Goal: Transaction & Acquisition: Purchase product/service

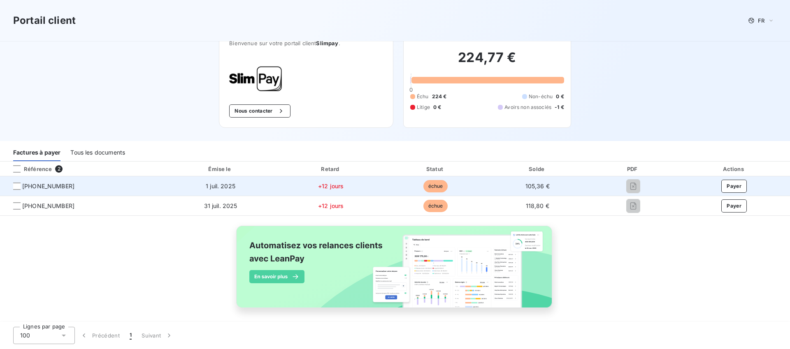
scroll to position [8, 0]
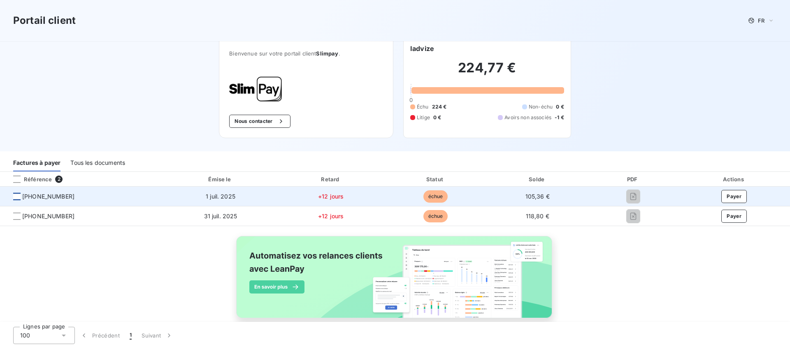
click at [19, 198] on div at bounding box center [16, 196] width 7 height 7
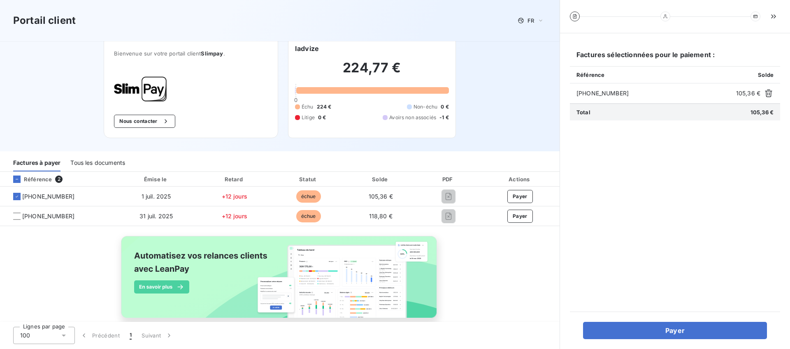
click at [499, 91] on div "Portail client FR Bienvenue sur votre portail client Slimpay . Nous contacter I…" at bounding box center [280, 71] width 560 height 159
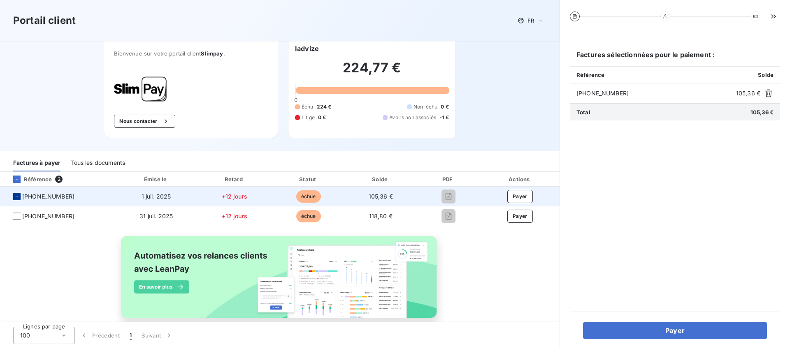
click at [16, 198] on icon at bounding box center [16, 196] width 5 height 5
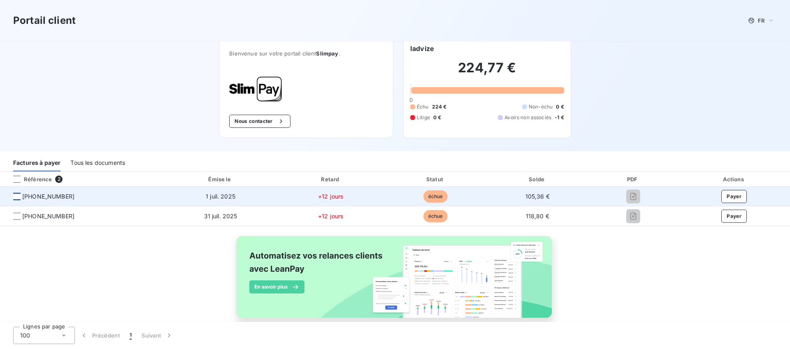
click at [100, 165] on div "Tous les documents" at bounding box center [97, 162] width 55 height 17
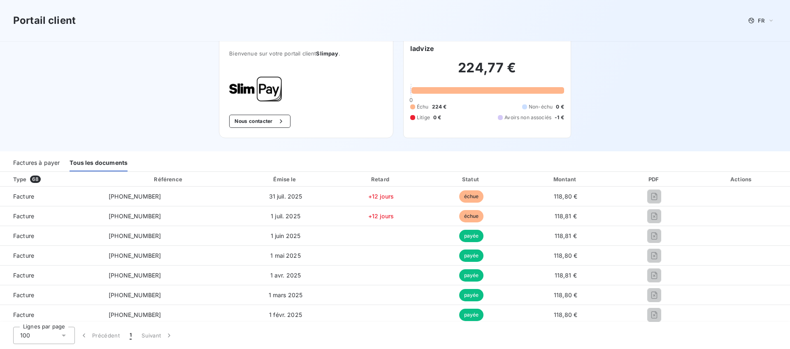
click at [40, 161] on div "Factures à payer" at bounding box center [36, 162] width 47 height 17
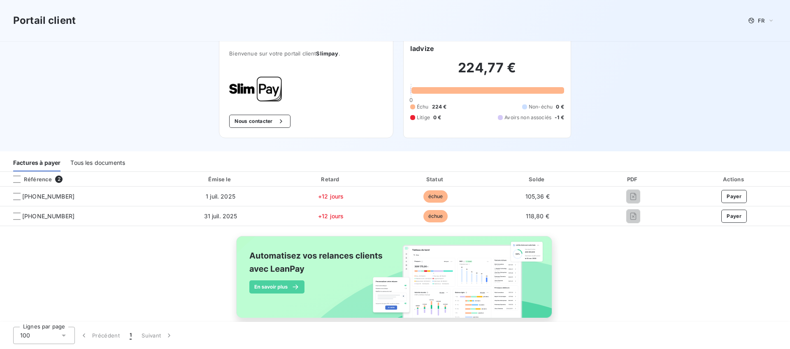
click at [87, 163] on div "Tous les documents" at bounding box center [97, 162] width 55 height 17
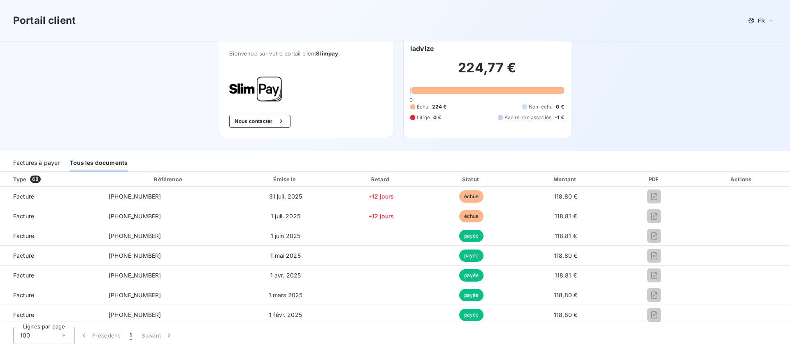
click at [40, 165] on div "Factures à payer" at bounding box center [36, 162] width 47 height 17
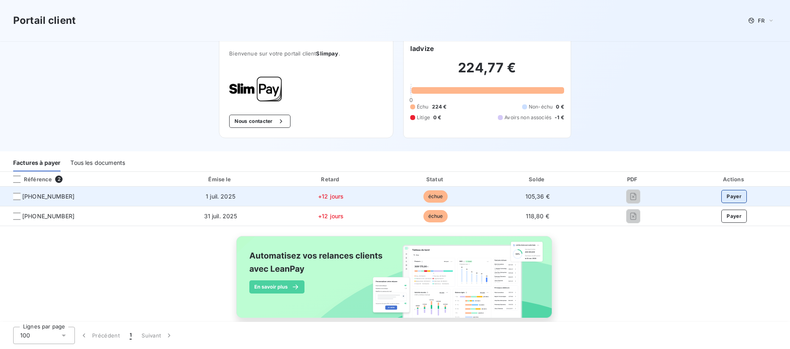
click at [731, 196] on button "Payer" at bounding box center [735, 196] width 26 height 13
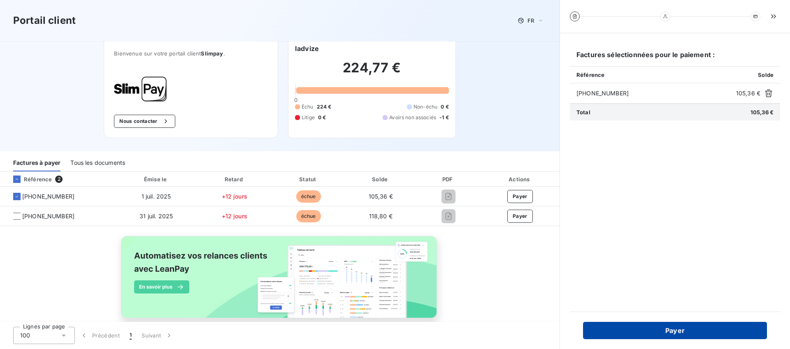
click at [685, 331] on button "Payer" at bounding box center [675, 330] width 184 height 17
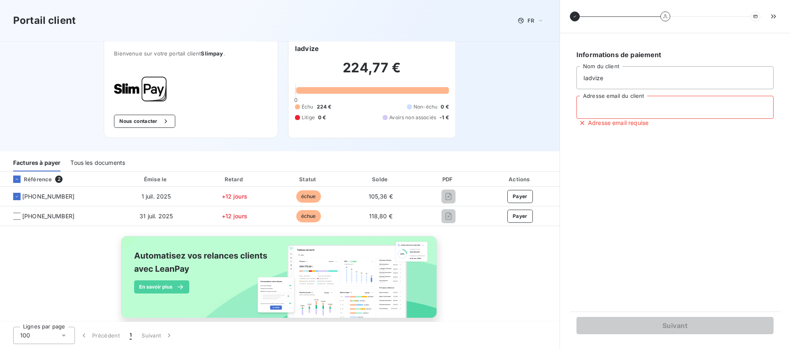
click at [608, 108] on input "Adresse email du client" at bounding box center [675, 107] width 197 height 23
type input "C"
click at [603, 108] on input "compt" at bounding box center [675, 107] width 197 height 23
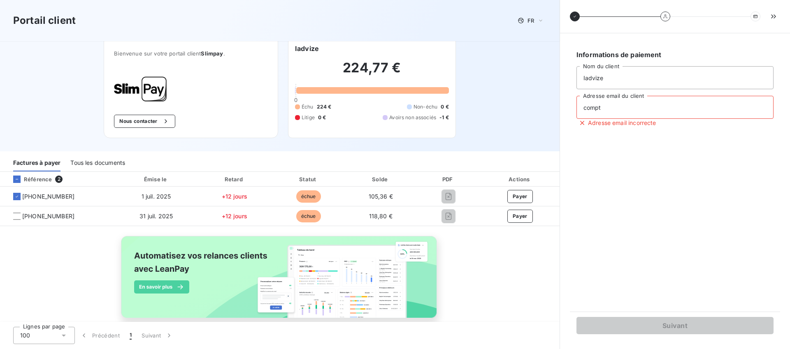
click at [603, 108] on input "compt" at bounding box center [675, 107] width 197 height 23
paste input "afournisseurs@iadvize.com"
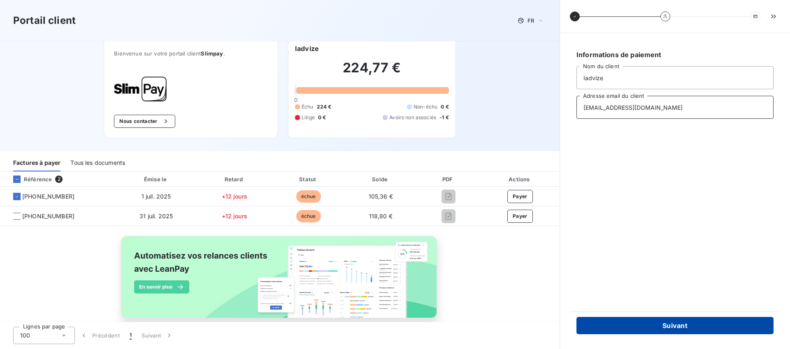
type input "comptafournisseurs@iadvize.com"
click at [673, 322] on button "Suivant" at bounding box center [675, 325] width 197 height 17
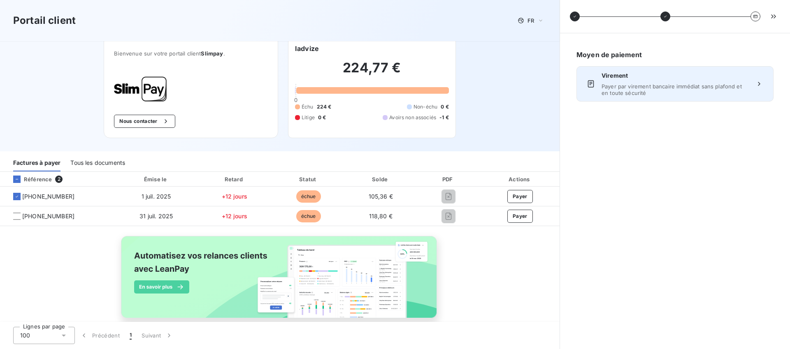
click at [651, 87] on span "Payer par virement bancaire immédiat sans plafond et en toute sécurité" at bounding box center [675, 89] width 147 height 13
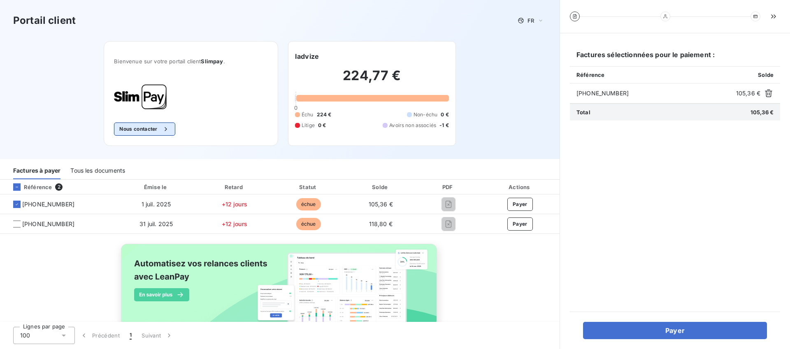
click at [143, 130] on button "Nous contacter" at bounding box center [144, 129] width 61 height 13
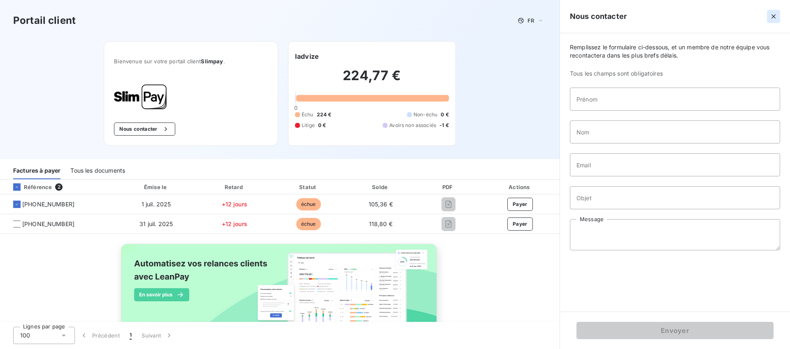
click at [775, 17] on icon "button" at bounding box center [774, 16] width 8 height 8
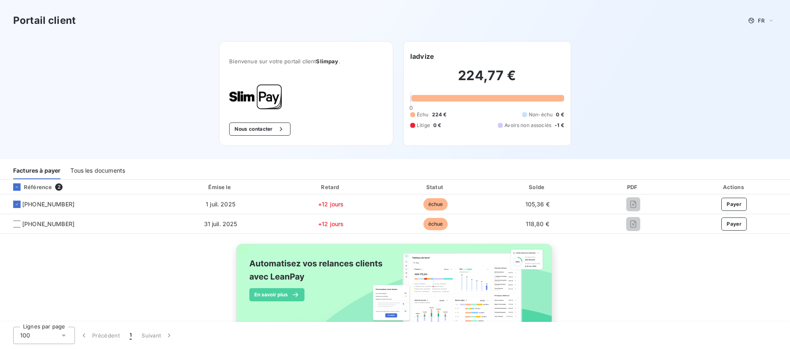
click at [119, 170] on div "Tous les documents" at bounding box center [97, 170] width 55 height 17
